Goal: Transaction & Acquisition: Purchase product/service

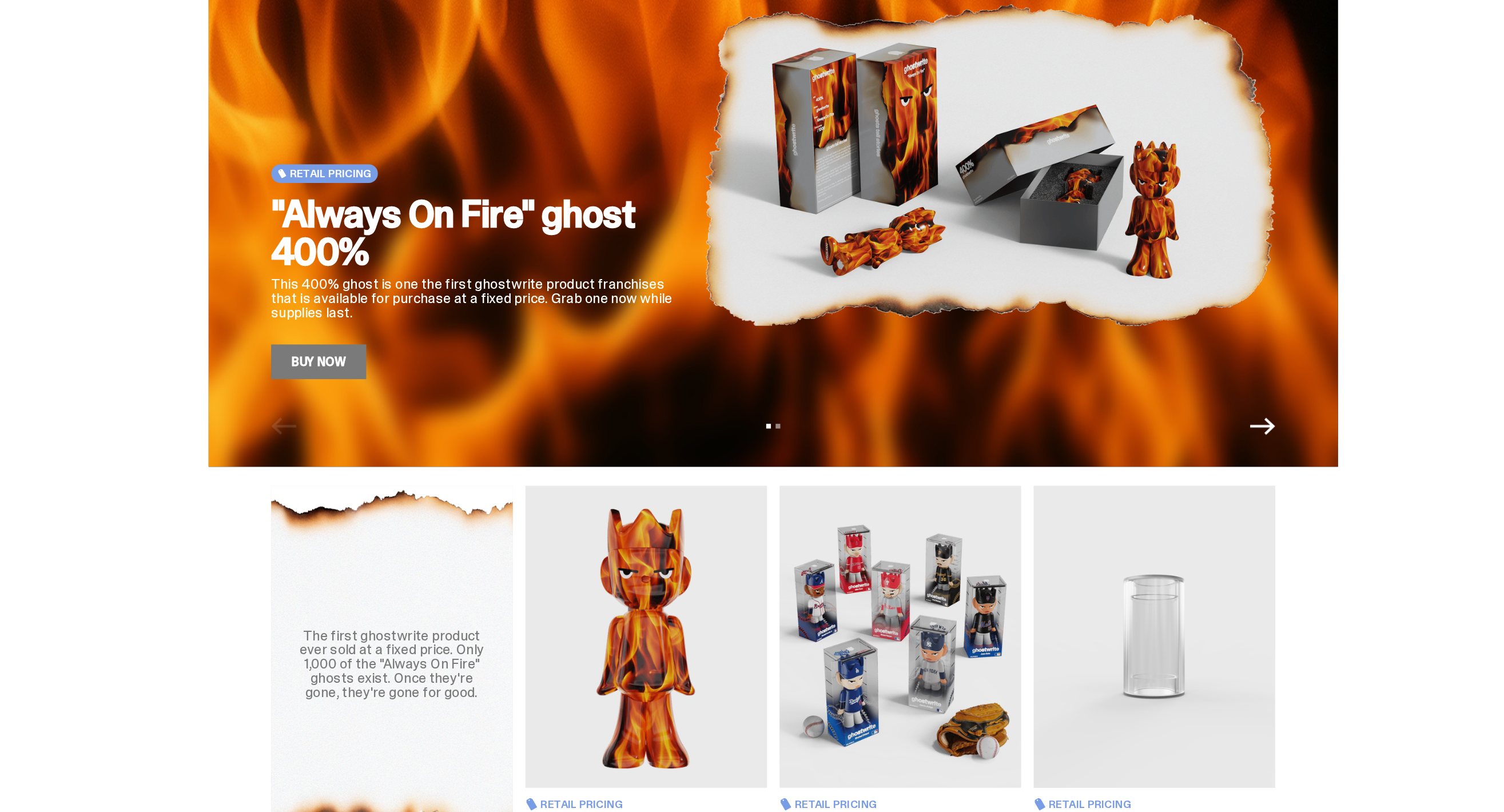
click at [401, 333] on link "Buy Now" at bounding box center [416, 335] width 69 height 25
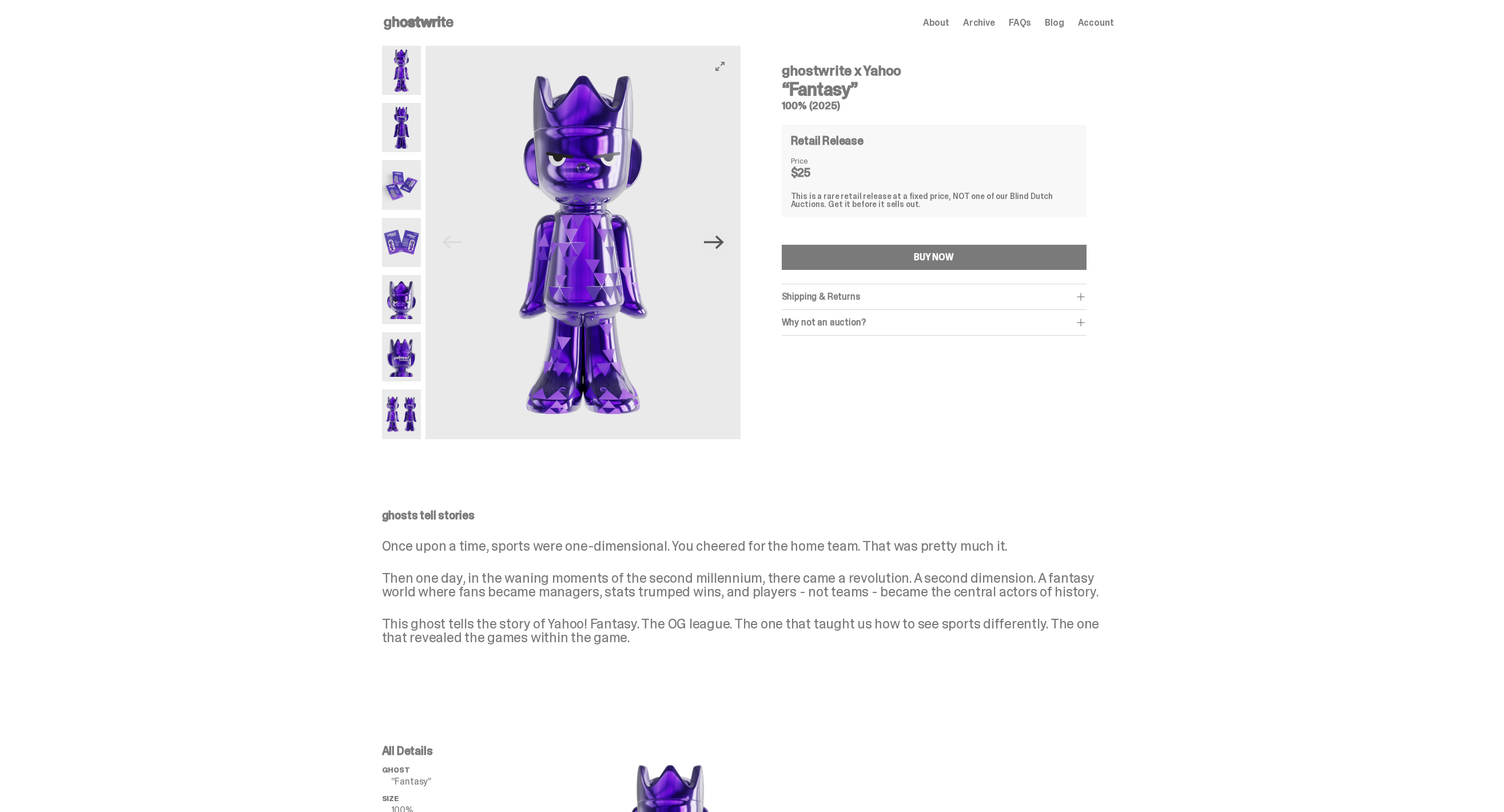
click at [720, 246] on icon "Next" at bounding box center [714, 242] width 20 height 20
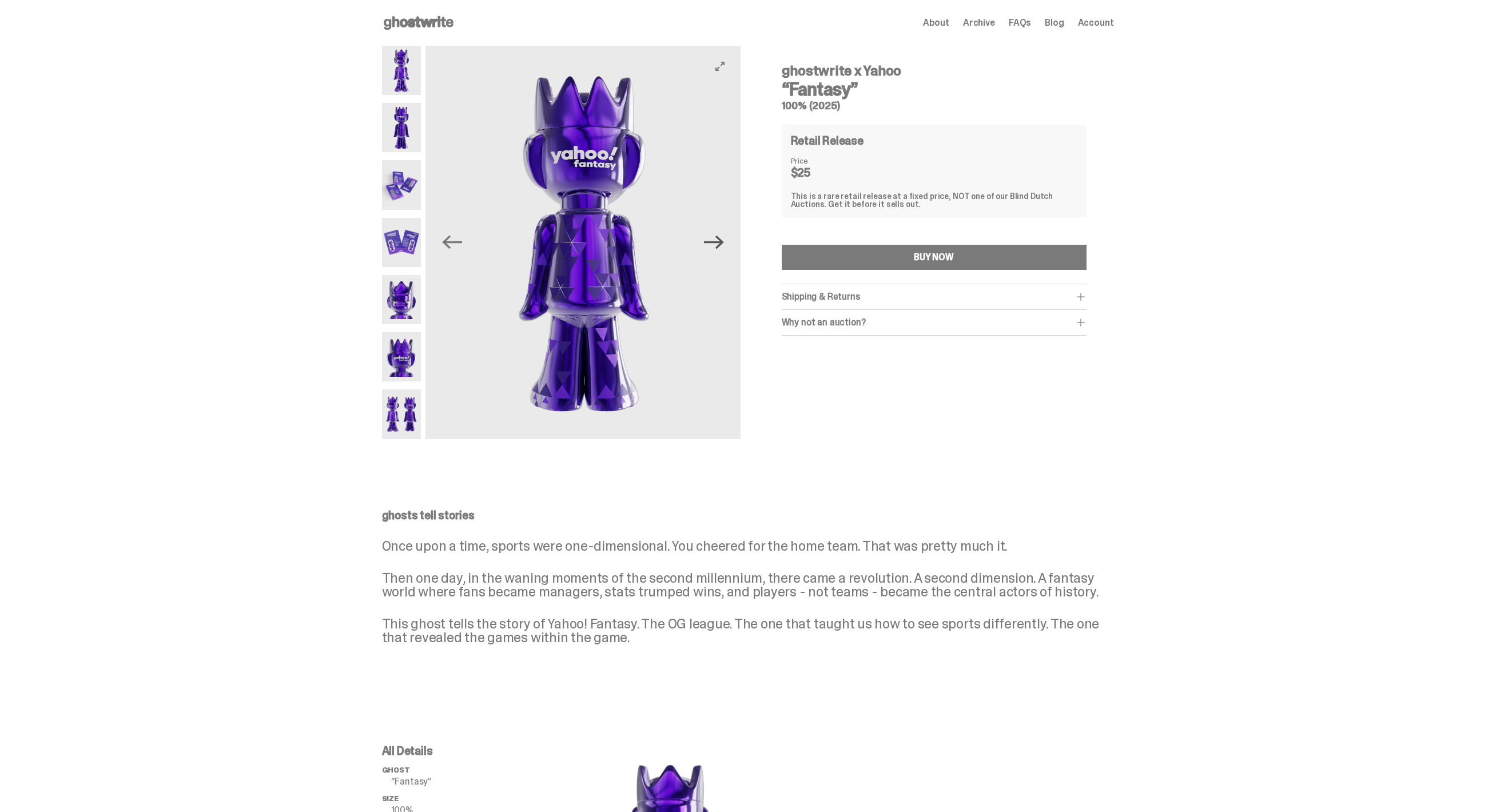
click at [720, 246] on icon "Next" at bounding box center [714, 242] width 20 height 20
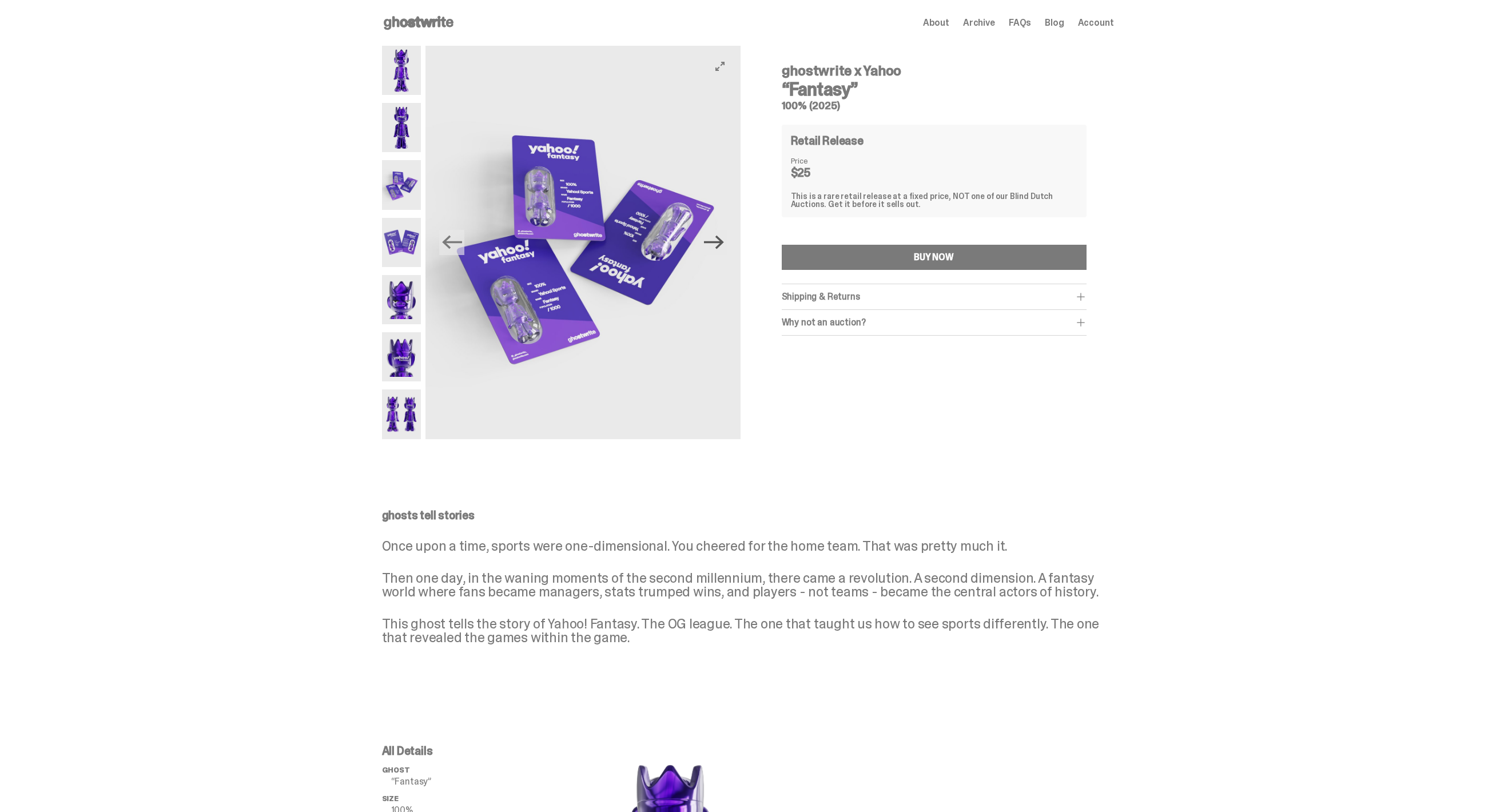
click at [720, 246] on icon "Next" at bounding box center [714, 242] width 20 height 20
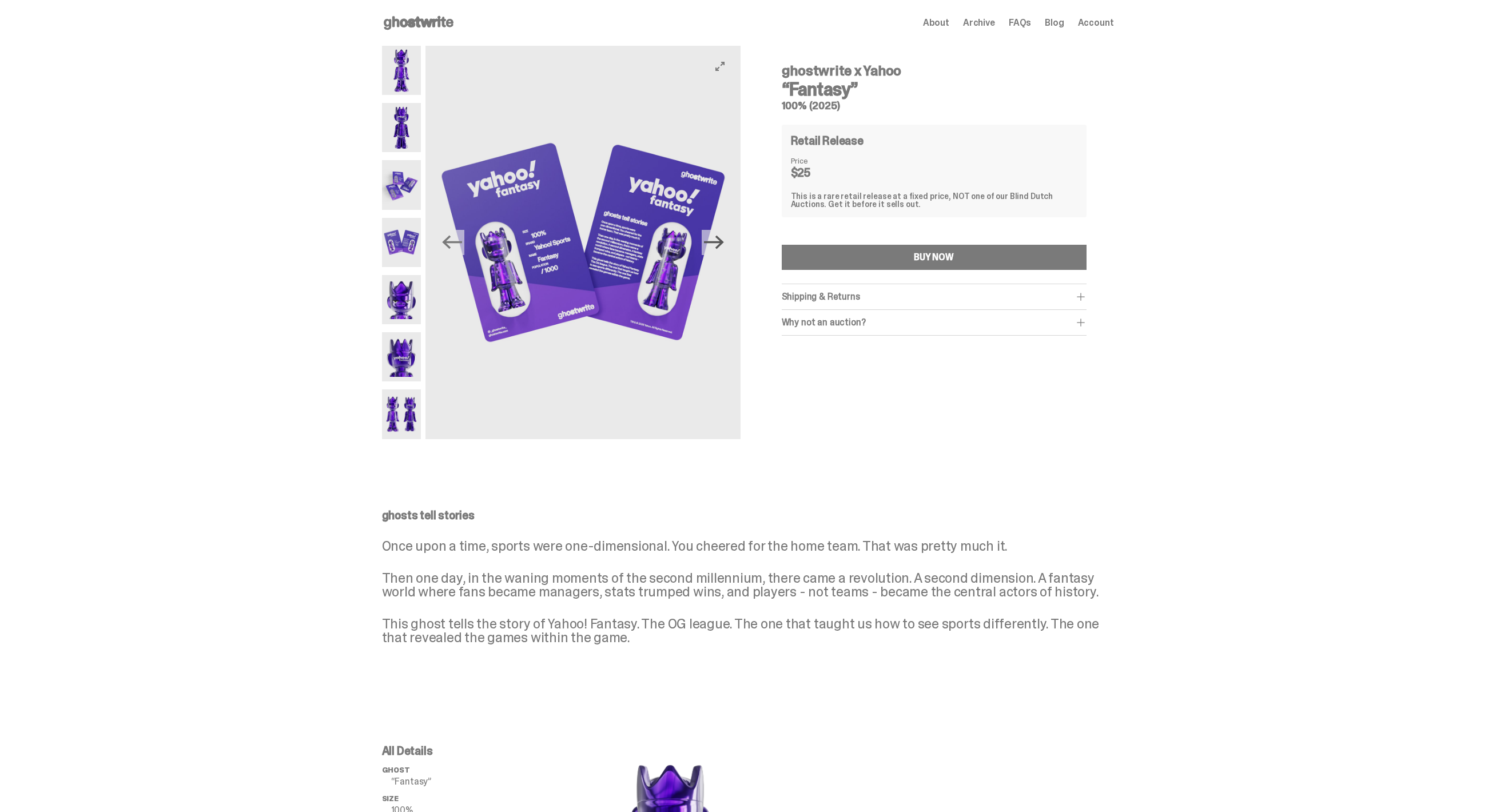
click at [720, 246] on icon "Next" at bounding box center [714, 242] width 20 height 20
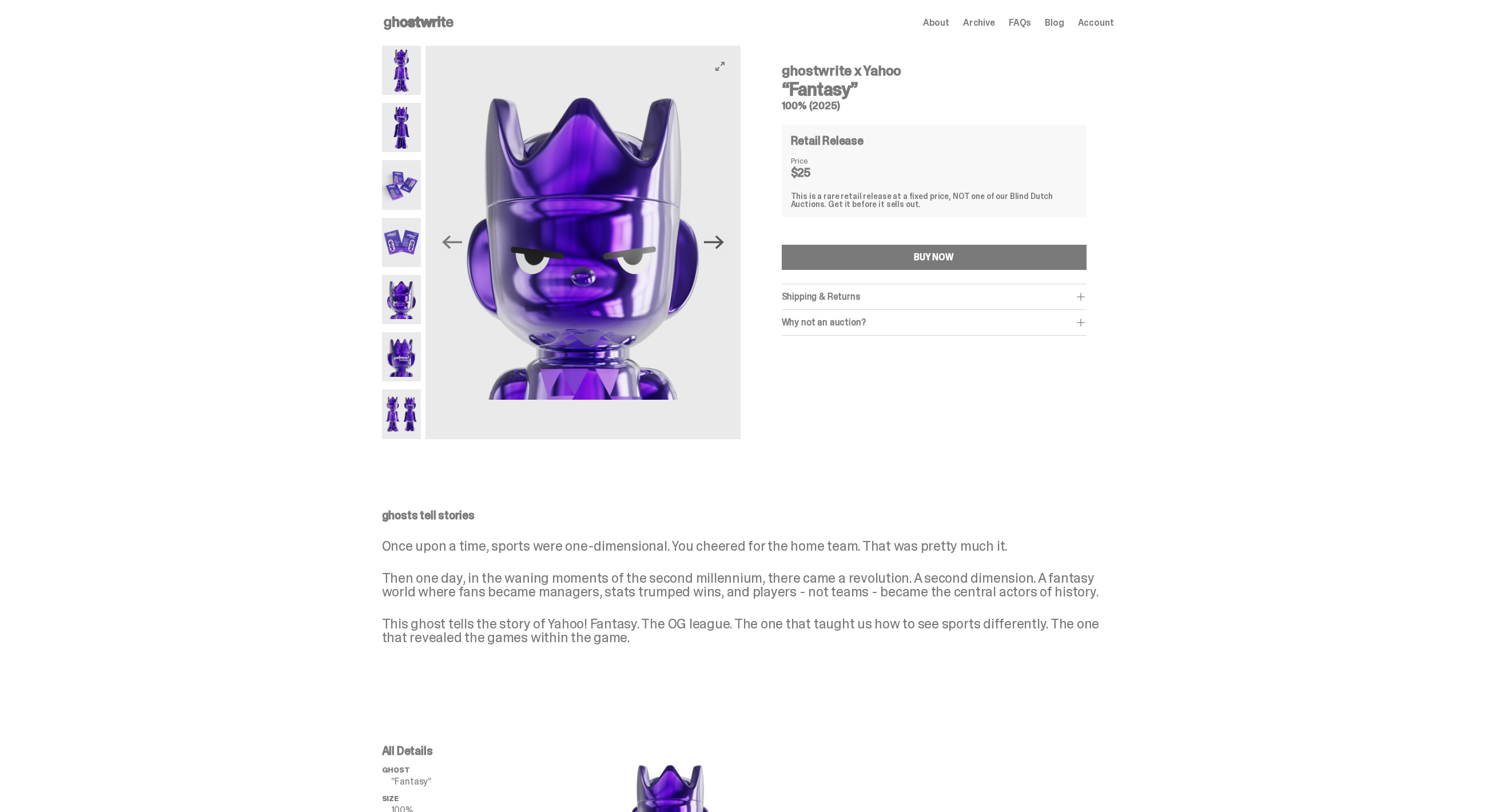
click at [720, 246] on icon "Next" at bounding box center [714, 242] width 20 height 20
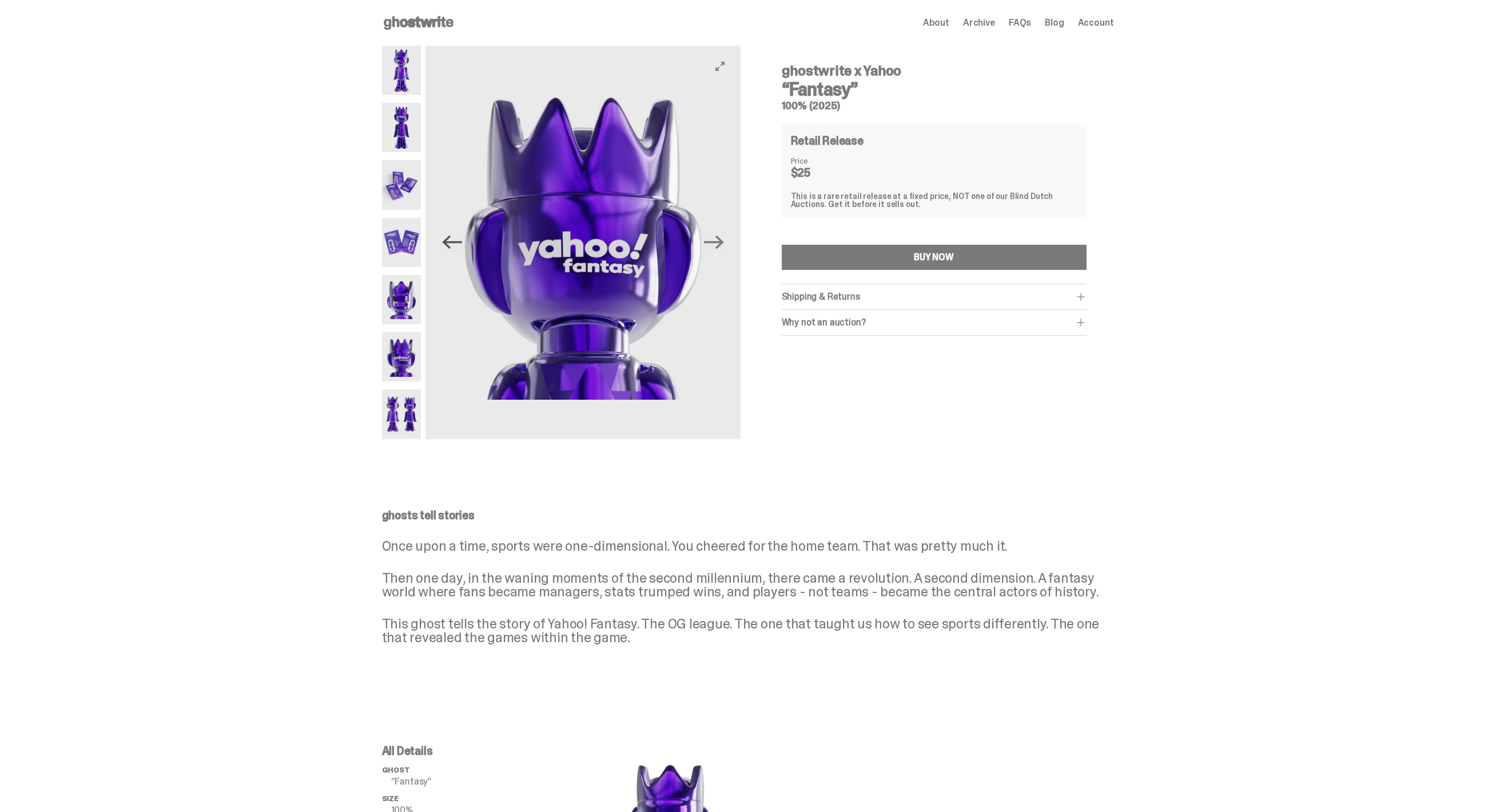
click at [454, 250] on icon "Previous" at bounding box center [452, 242] width 20 height 20
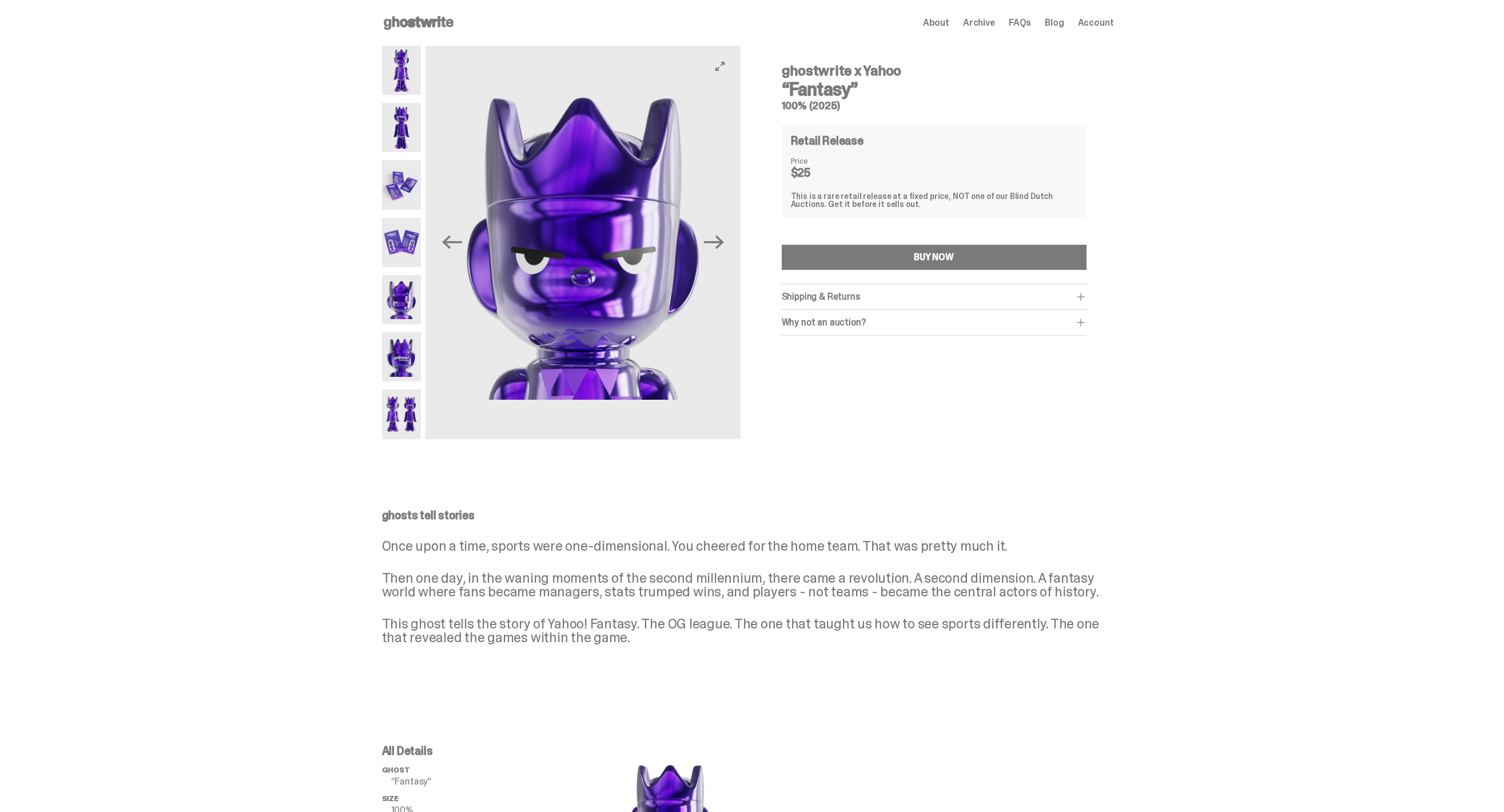
click at [727, 239] on button "Next" at bounding box center [714, 243] width 25 height 25
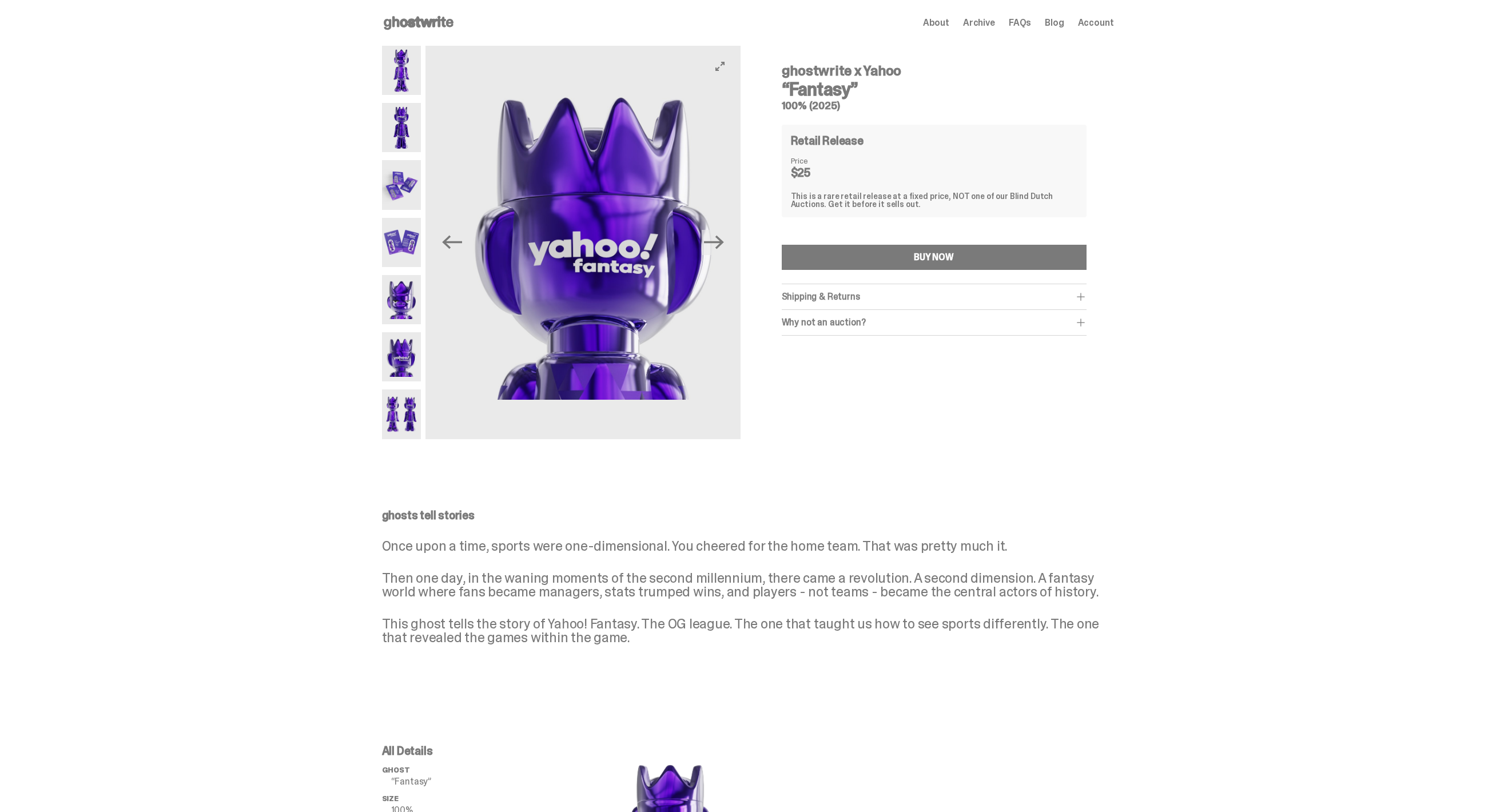
click at [727, 239] on button "Next" at bounding box center [714, 243] width 25 height 25
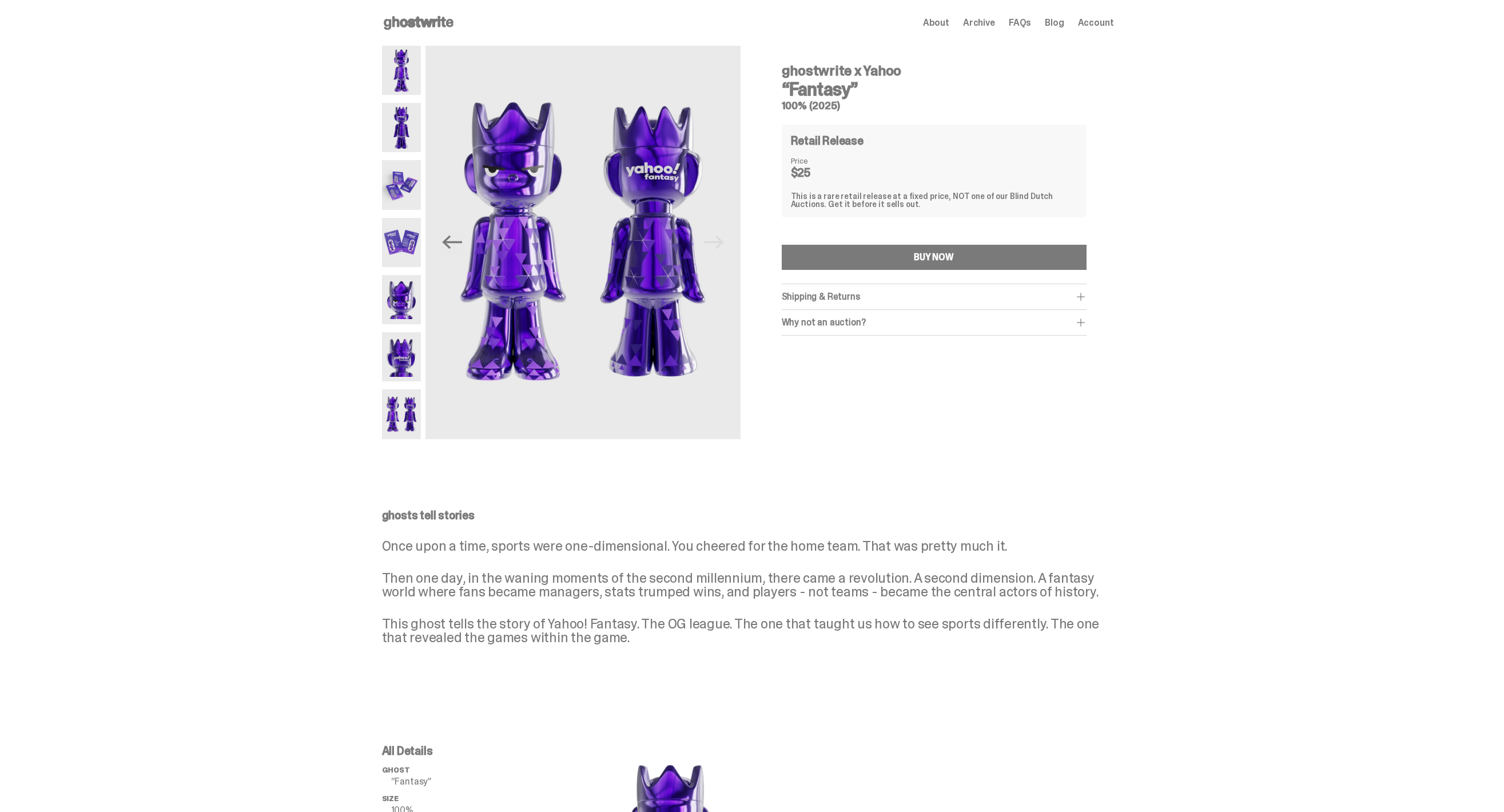
scroll to position [63, 0]
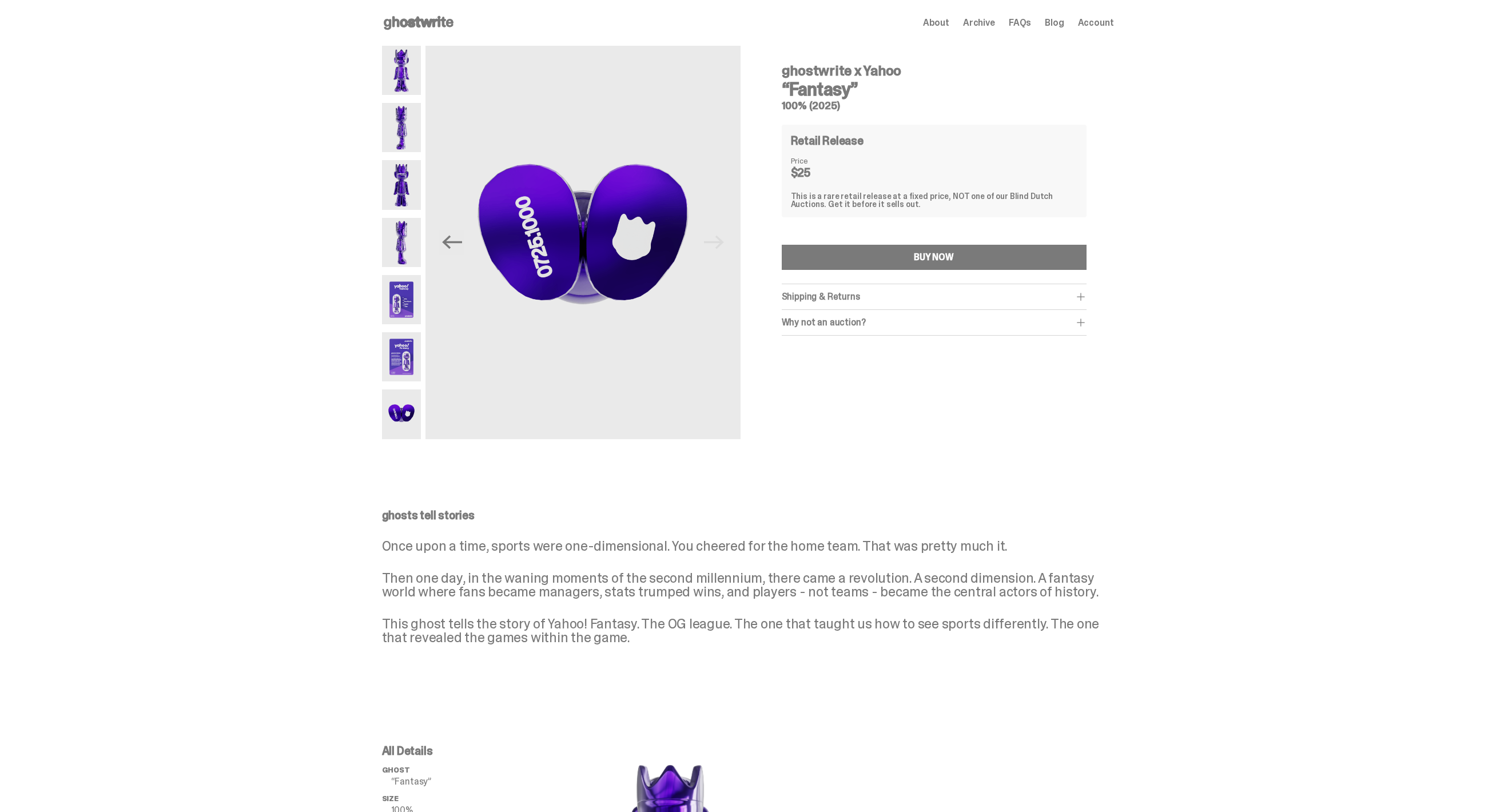
click at [879, 297] on div "Shipping & Returns" at bounding box center [934, 297] width 305 height 11
click at [894, 356] on div "Why not an auction? We still stand by Blind Dutch Auctions being the best way t…" at bounding box center [934, 348] width 305 height 25
click at [889, 338] on div "Why not an auction? We still stand by Blind Dutch Auctions being the best way t…" at bounding box center [934, 348] width 305 height 25
click at [876, 355] on div "Why not an auction? We still stand by Blind Dutch Auctions being the best way t…" at bounding box center [934, 348] width 305 height 25
click at [833, 335] on div "Why not an auction? We still stand by Blind Dutch Auctions being the best way t…" at bounding box center [934, 348] width 305 height 25
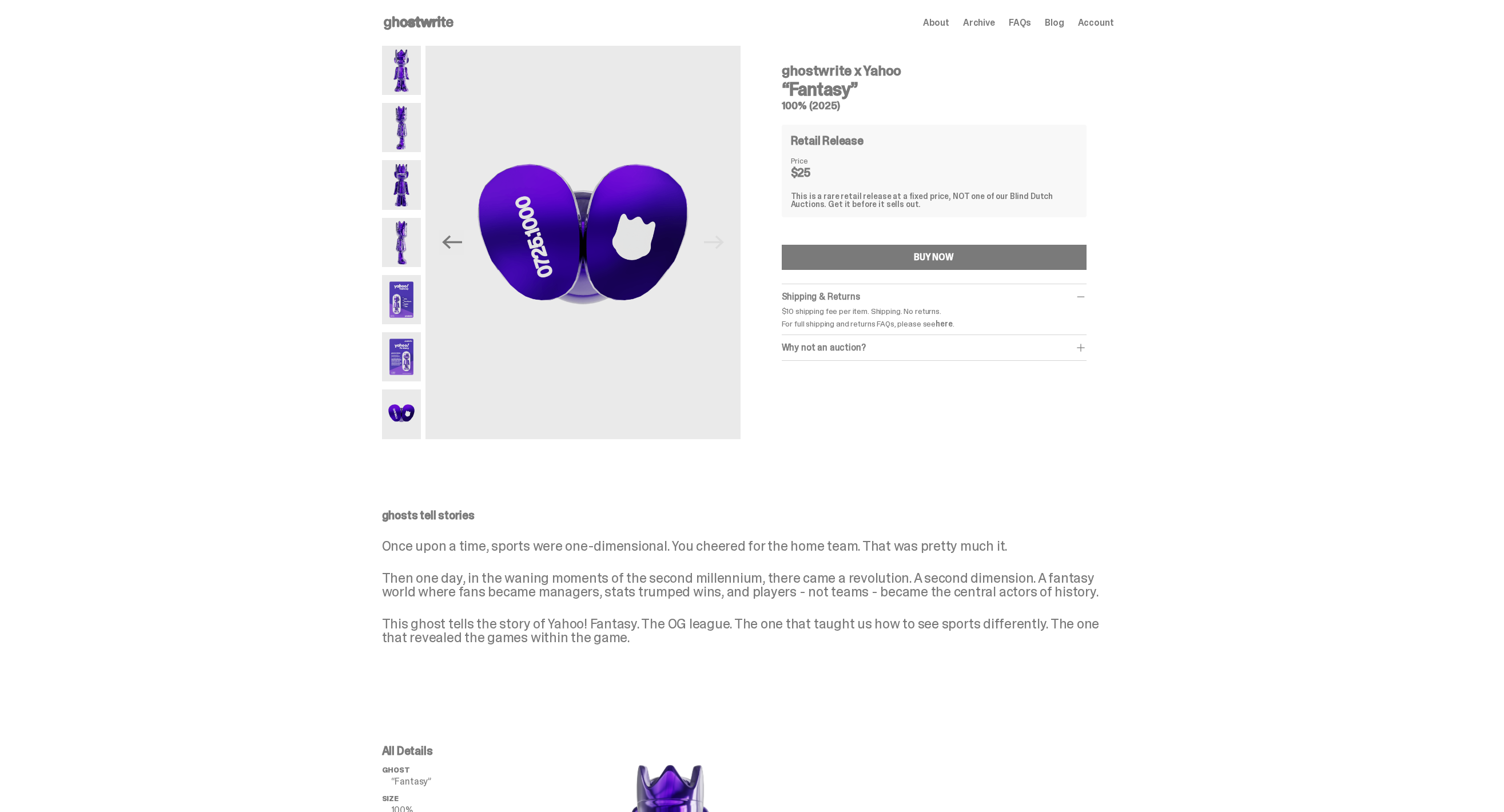
click at [828, 344] on div "Why not an auction?" at bounding box center [934, 347] width 305 height 11
click at [411, 204] on img at bounding box center [401, 185] width 40 height 49
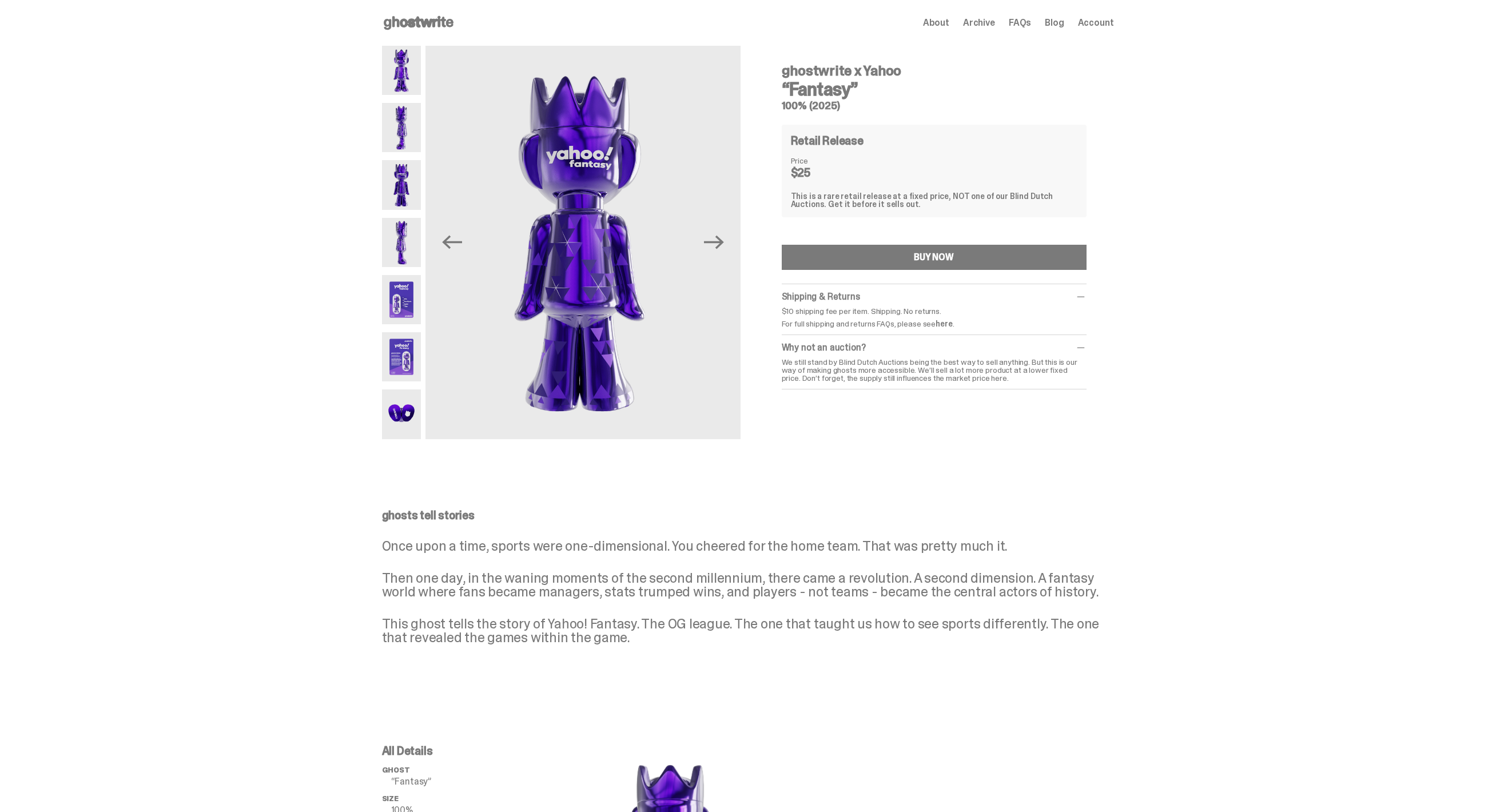
click at [411, 338] on img at bounding box center [401, 357] width 40 height 49
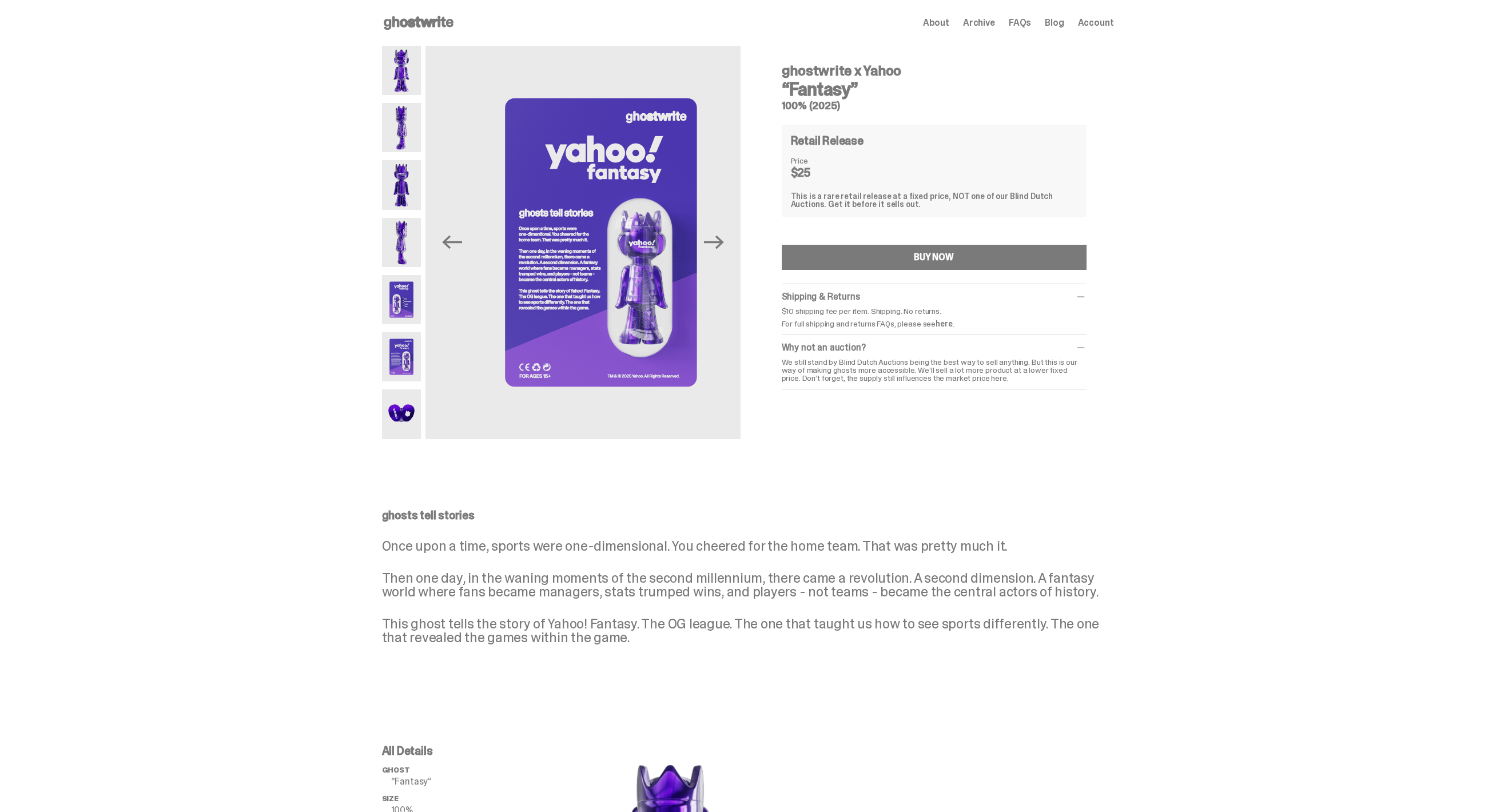
click at [403, 293] on img at bounding box center [401, 300] width 40 height 49
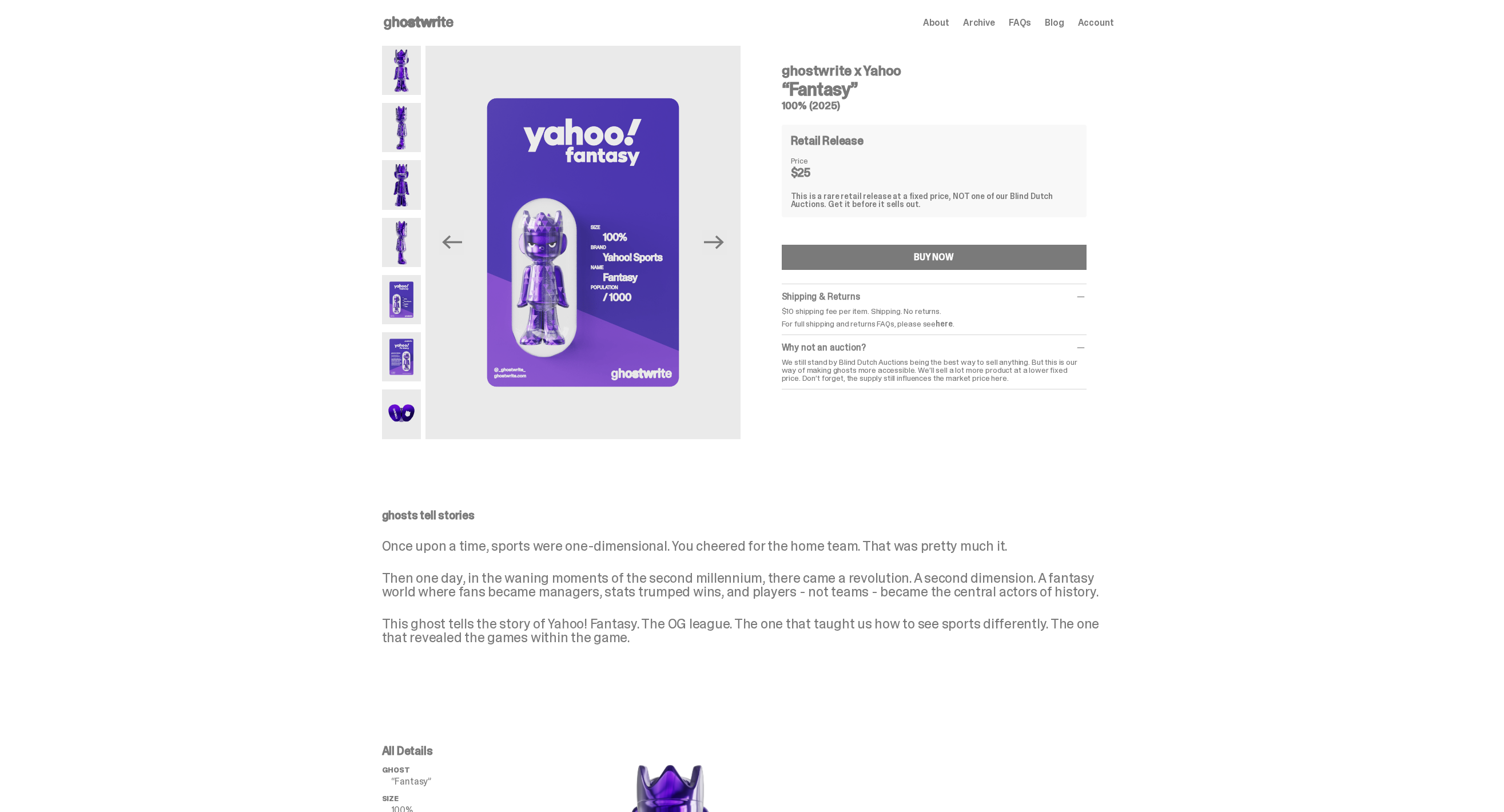
click at [410, 167] on img at bounding box center [401, 185] width 40 height 49
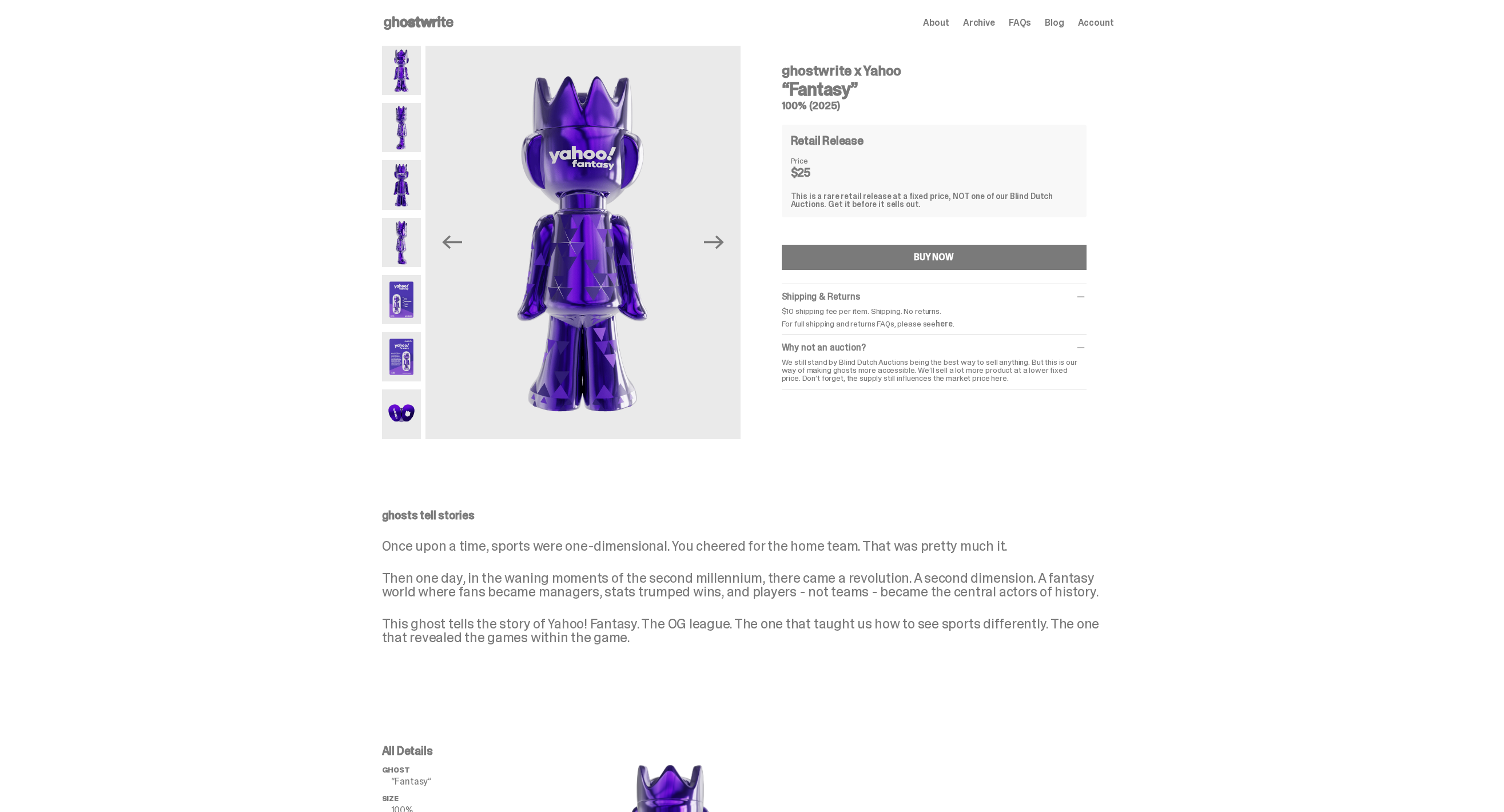
click at [408, 75] on img at bounding box center [401, 70] width 40 height 49
